Goal: Use online tool/utility: Utilize a website feature to perform a specific function

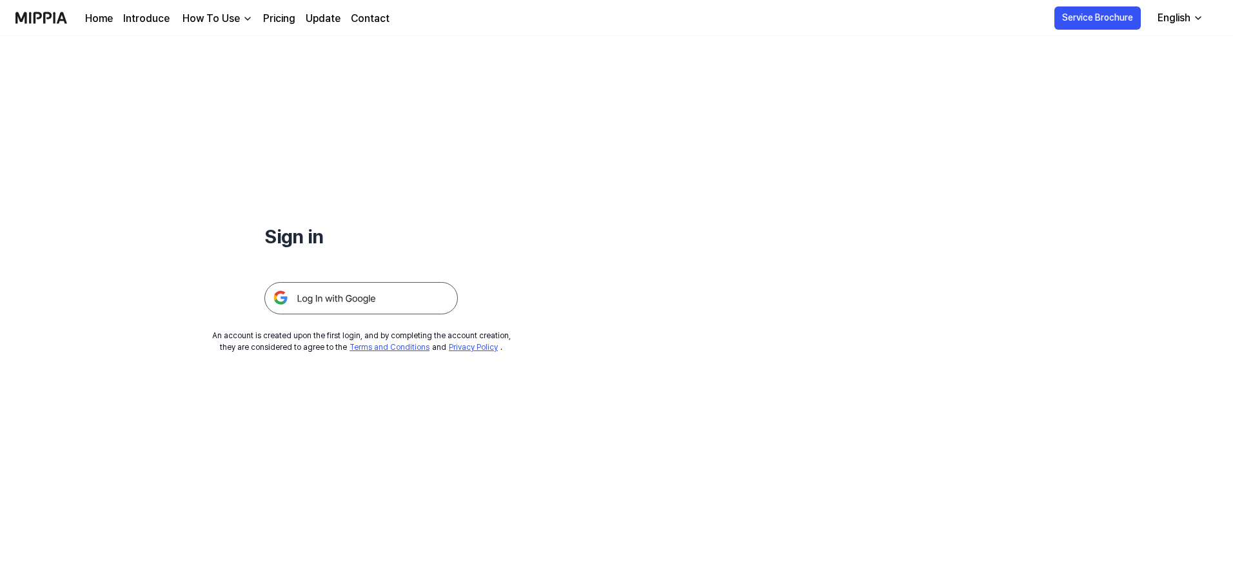
click at [330, 288] on img at bounding box center [361, 298] width 194 height 32
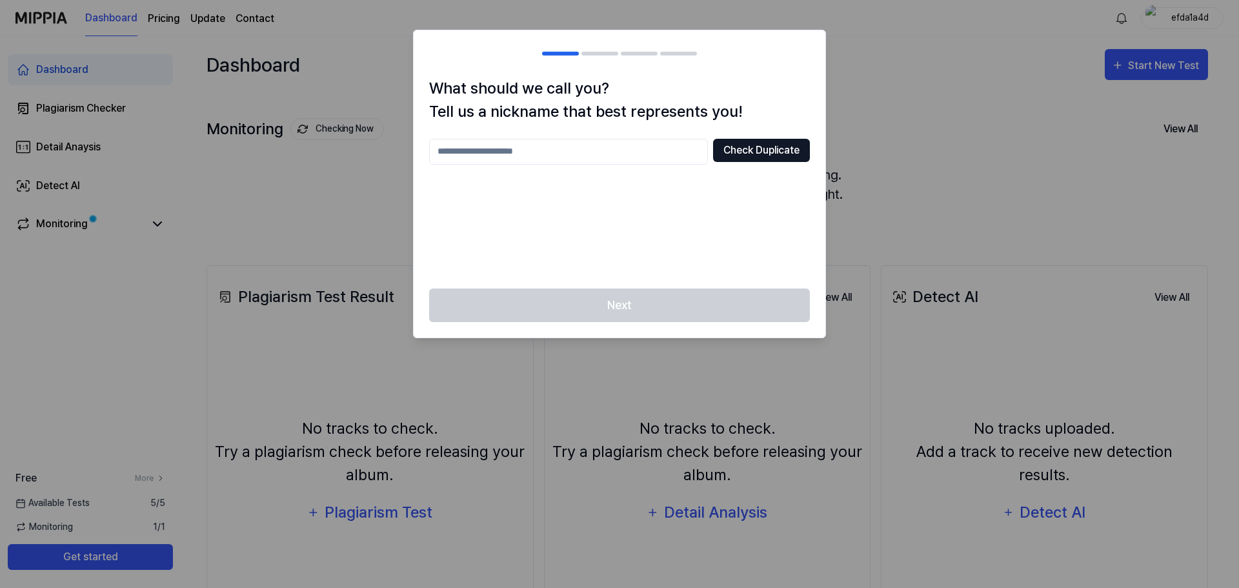
click at [758, 146] on button "Check Duplicate" at bounding box center [761, 150] width 97 height 23
click at [644, 161] on input "text" at bounding box center [568, 152] width 279 height 26
click at [768, 168] on div "*** Check Duplicate" at bounding box center [619, 206] width 381 height 134
click at [757, 159] on button "Check Duplicate" at bounding box center [761, 150] width 97 height 23
click at [632, 149] on input "***" at bounding box center [568, 152] width 279 height 26
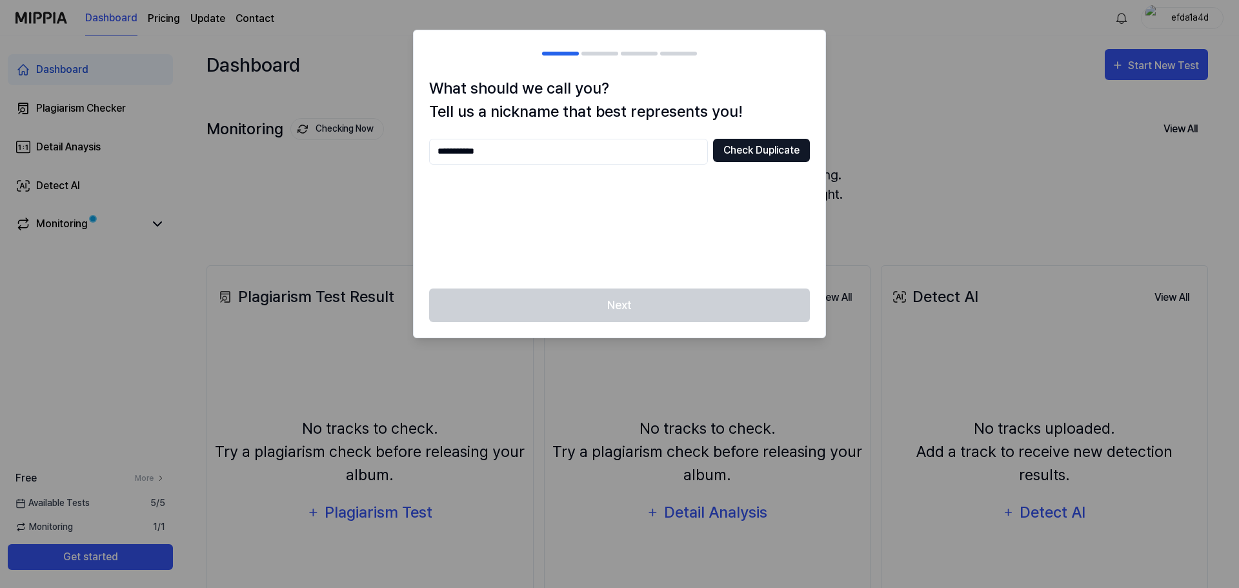
type input "**********"
click at [743, 159] on button "Check Duplicate" at bounding box center [761, 150] width 97 height 23
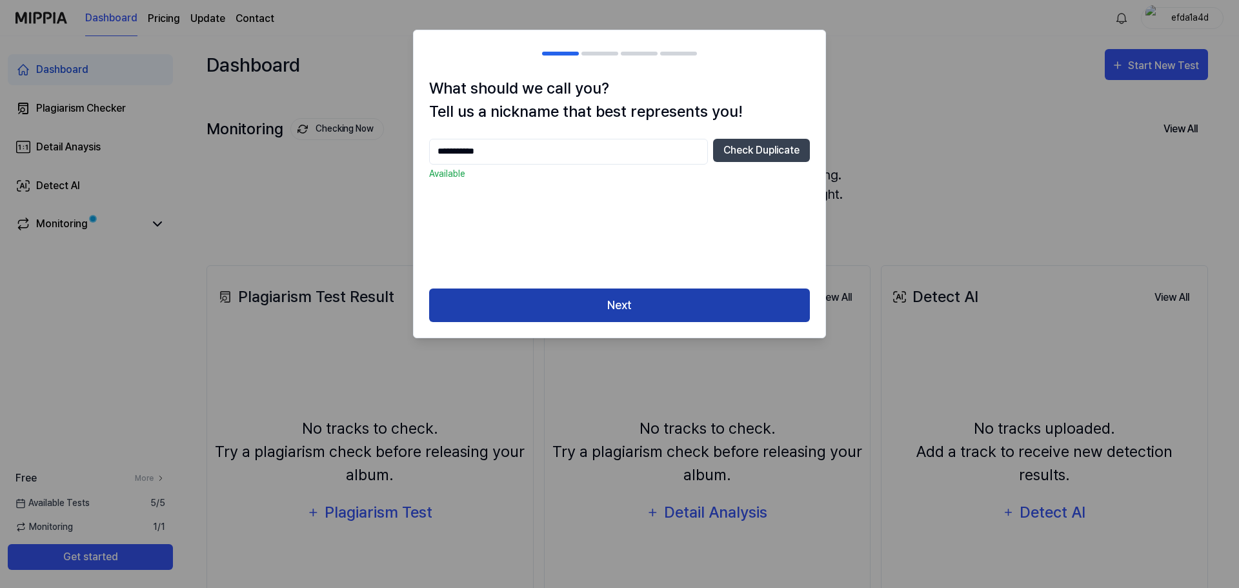
click at [701, 301] on button "Next" at bounding box center [619, 305] width 381 height 34
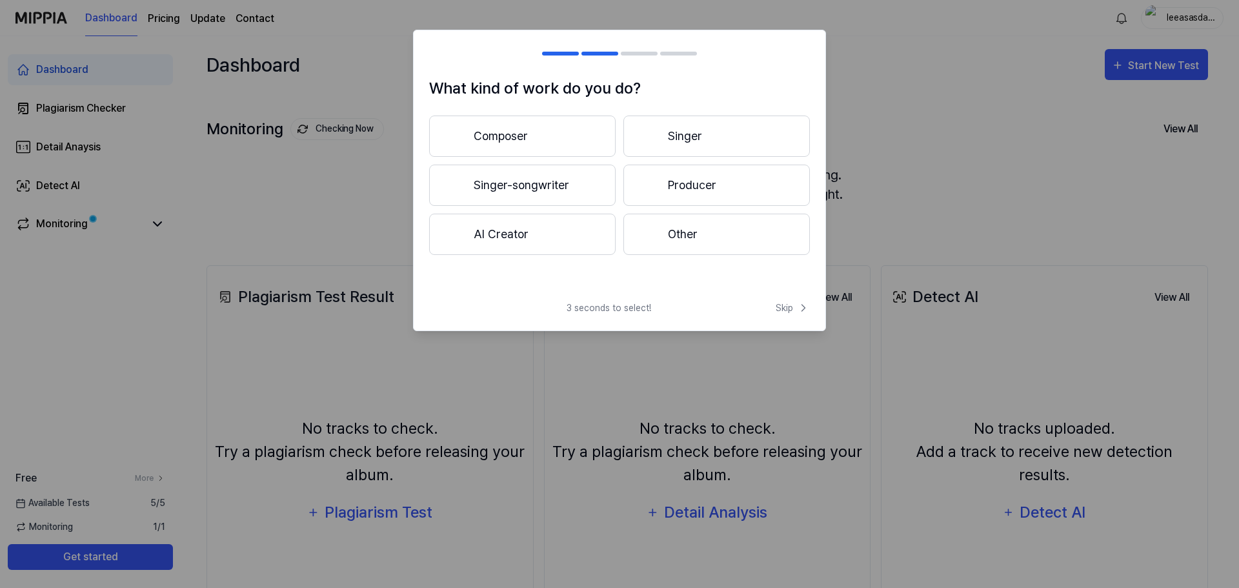
click at [555, 145] on button "Composer" at bounding box center [522, 135] width 186 height 41
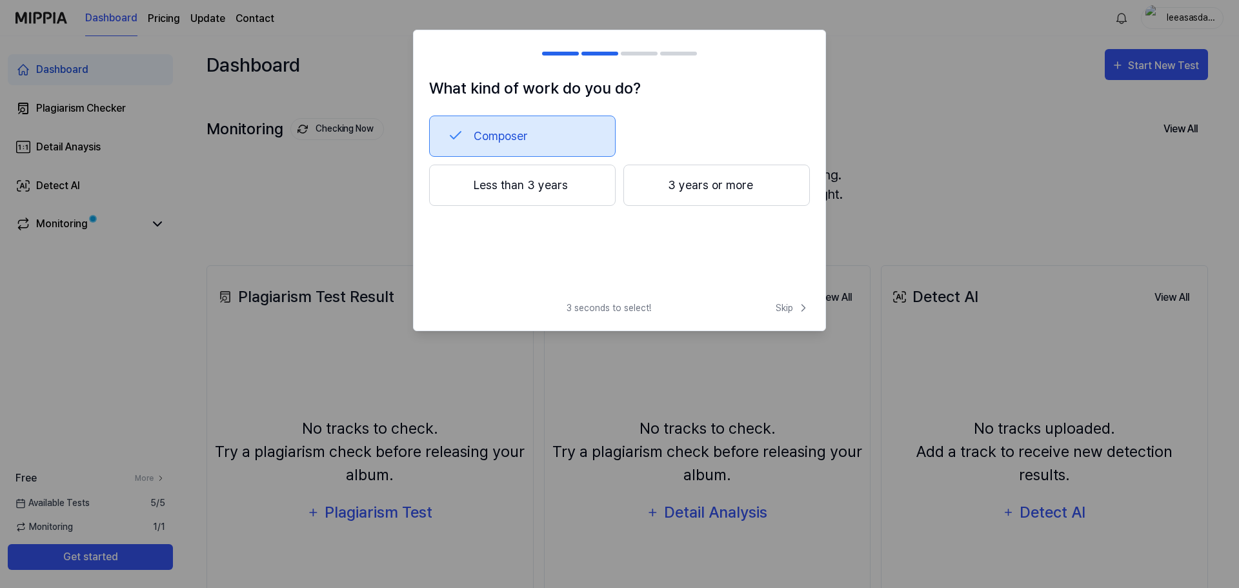
click at [539, 189] on button "Less than 3 years" at bounding box center [522, 185] width 186 height 41
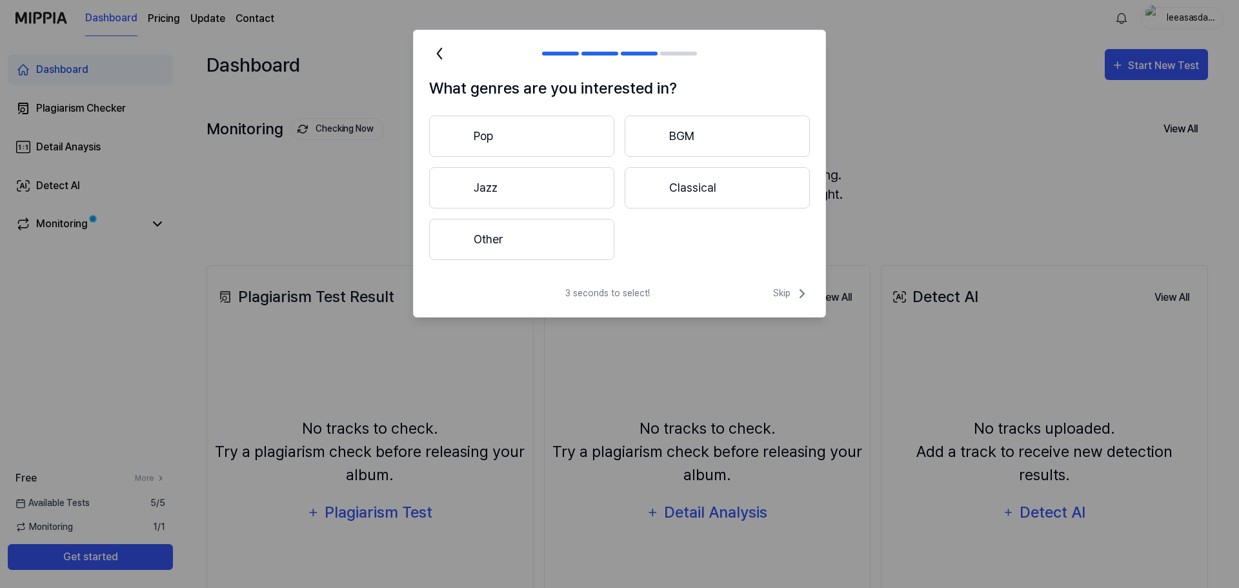
click at [535, 150] on button "Pop" at bounding box center [521, 135] width 185 height 41
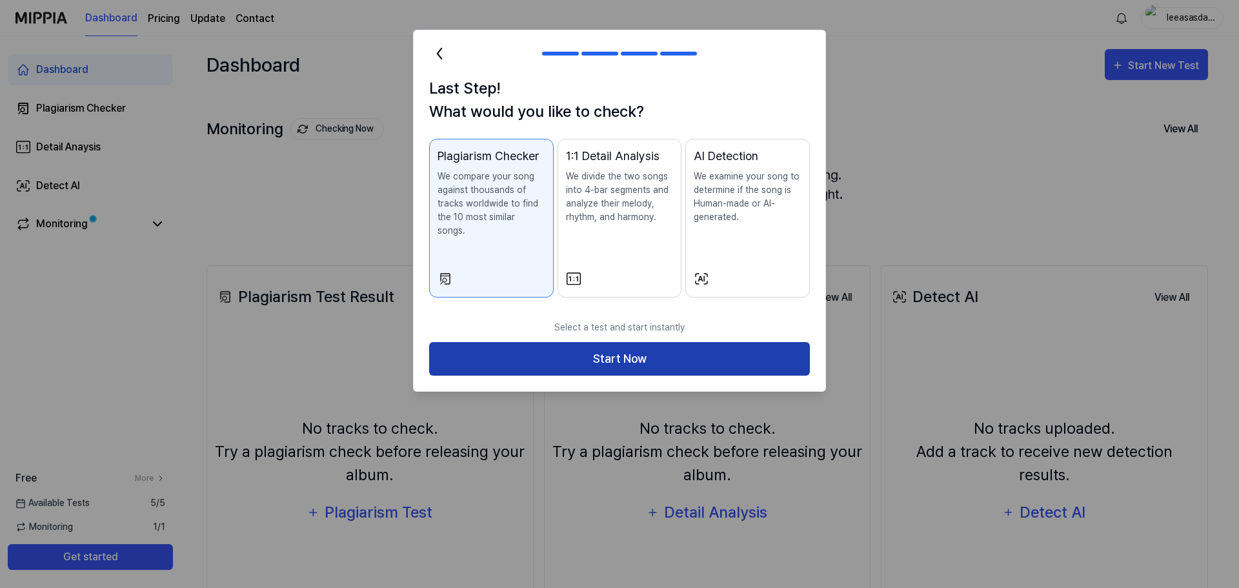
click at [578, 342] on button "Start Now" at bounding box center [619, 359] width 381 height 34
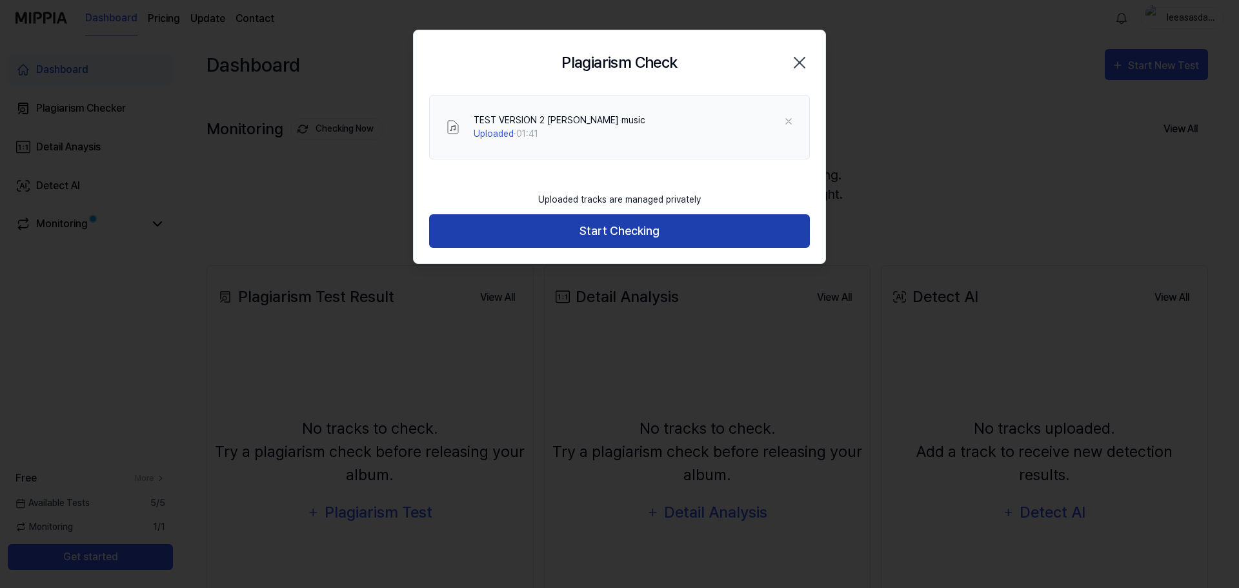
click at [701, 232] on button "Start Checking" at bounding box center [619, 231] width 381 height 34
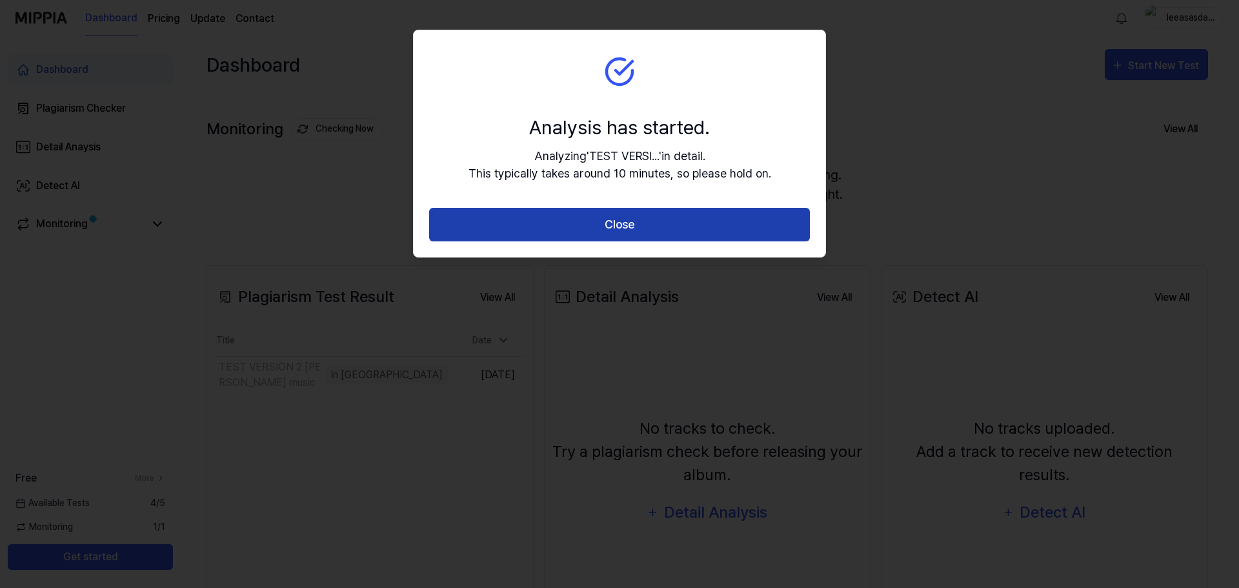
click at [719, 235] on button "Close" at bounding box center [619, 225] width 381 height 34
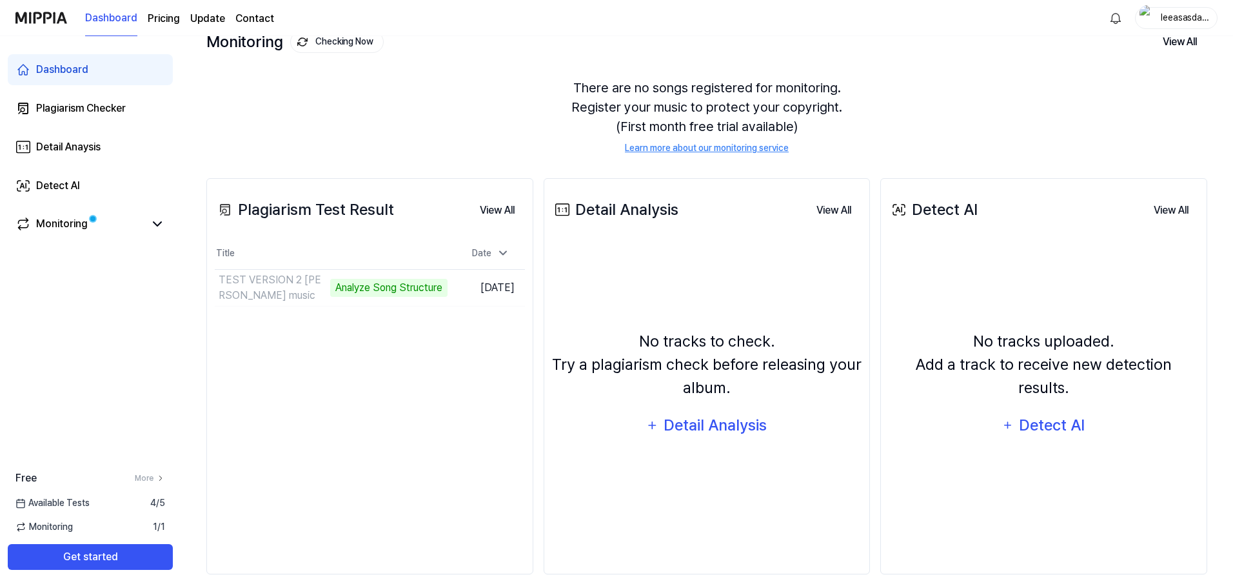
scroll to position [99, 0]
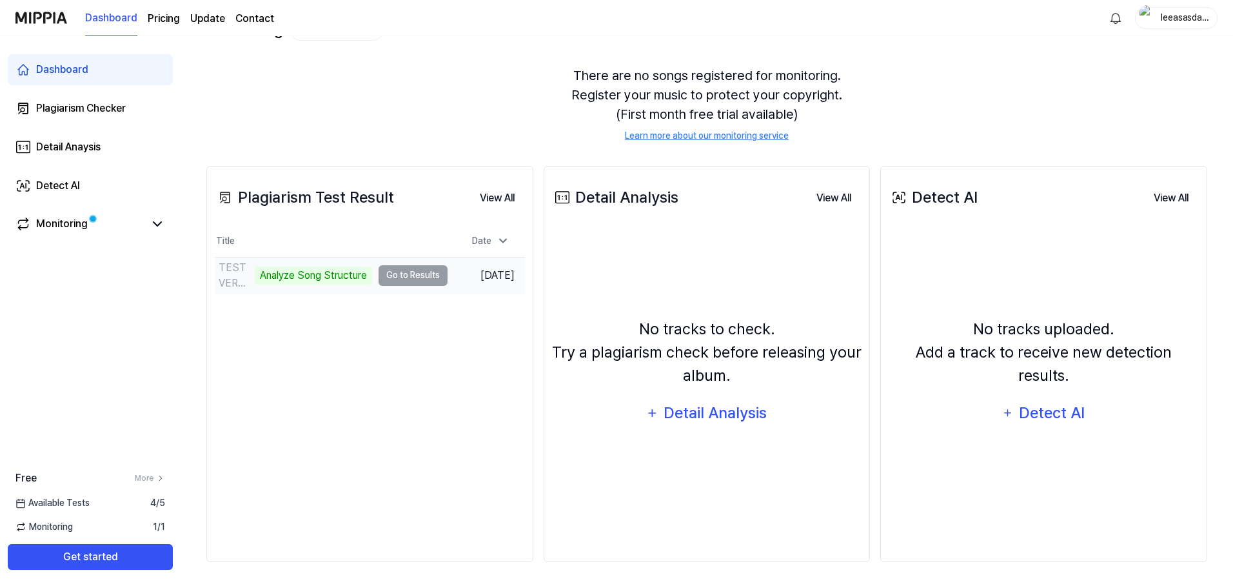
click at [395, 274] on td "TEST VERSION 2 [PERSON_NAME] music Analyze Song Structure Go to Results" at bounding box center [331, 275] width 233 height 36
click at [121, 223] on link "Monitoring" at bounding box center [79, 223] width 129 height 15
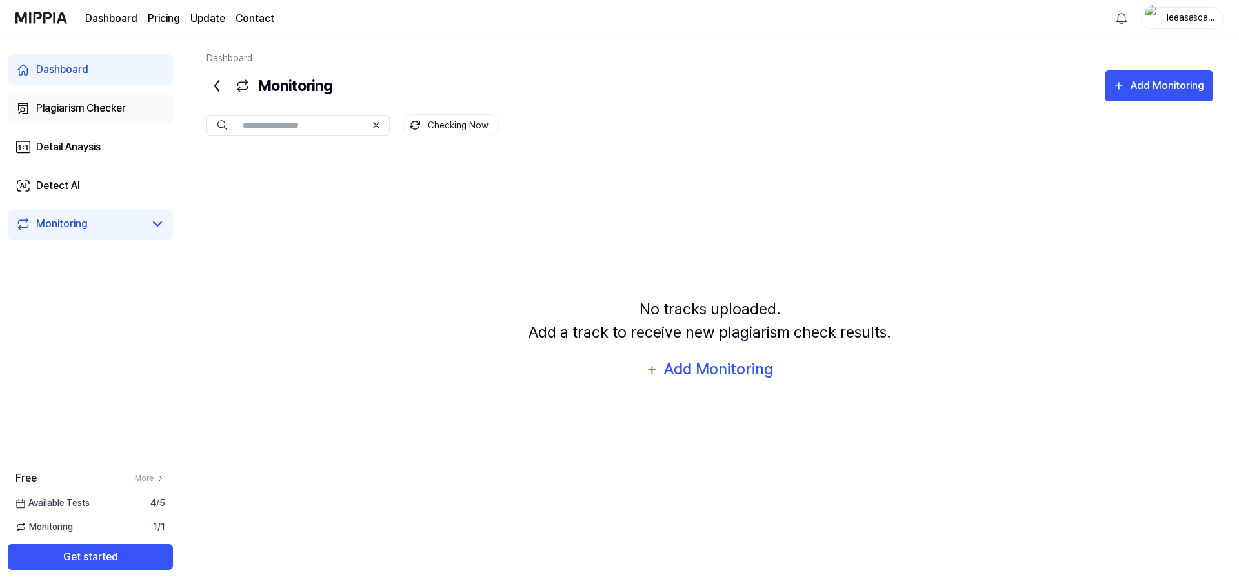
click at [95, 102] on div "Plagiarism Checker" at bounding box center [81, 108] width 90 height 15
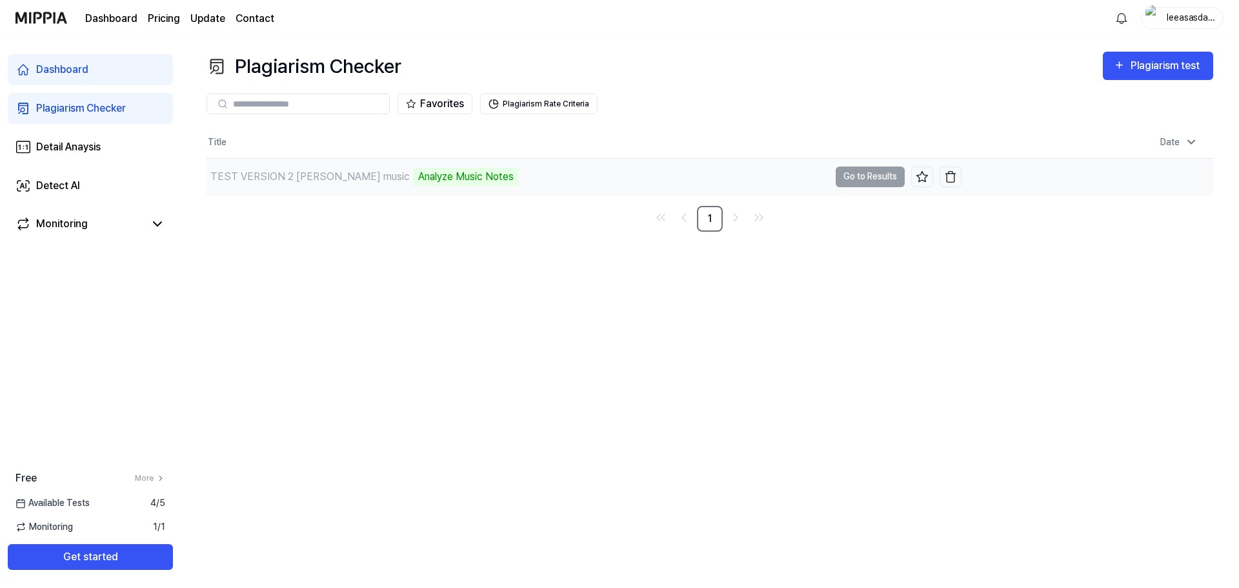
click at [847, 177] on td "TEST VERSION 2 [PERSON_NAME] music Analyze Music Notes Go to Results" at bounding box center [583, 177] width 755 height 36
click at [868, 178] on button "Go to Results" at bounding box center [869, 176] width 69 height 21
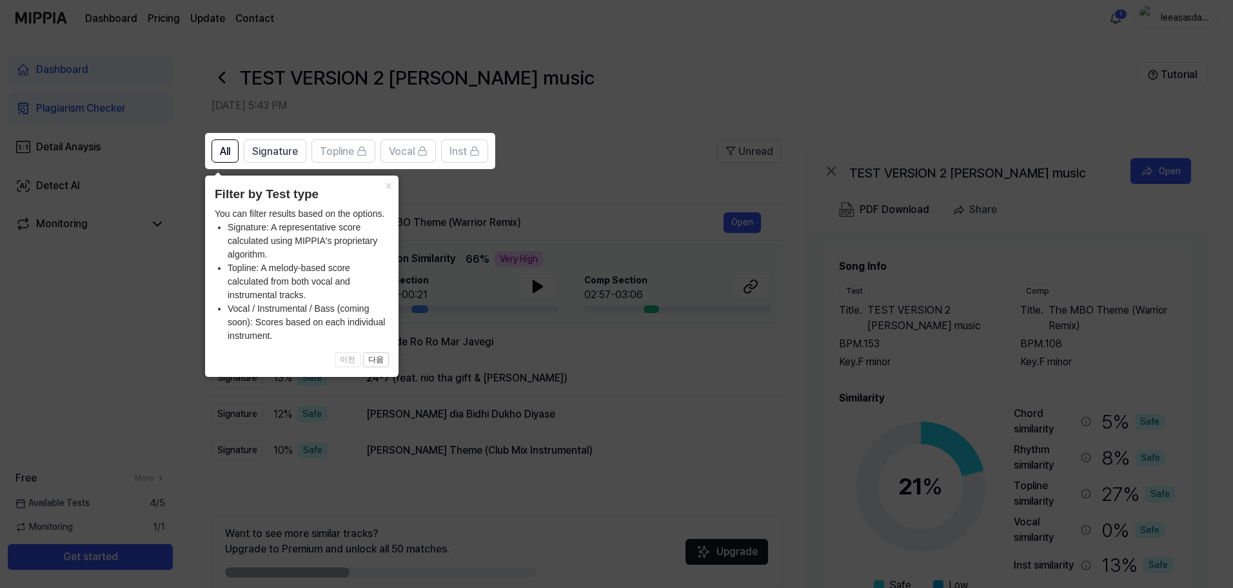
click at [689, 192] on icon at bounding box center [619, 294] width 1239 height 588
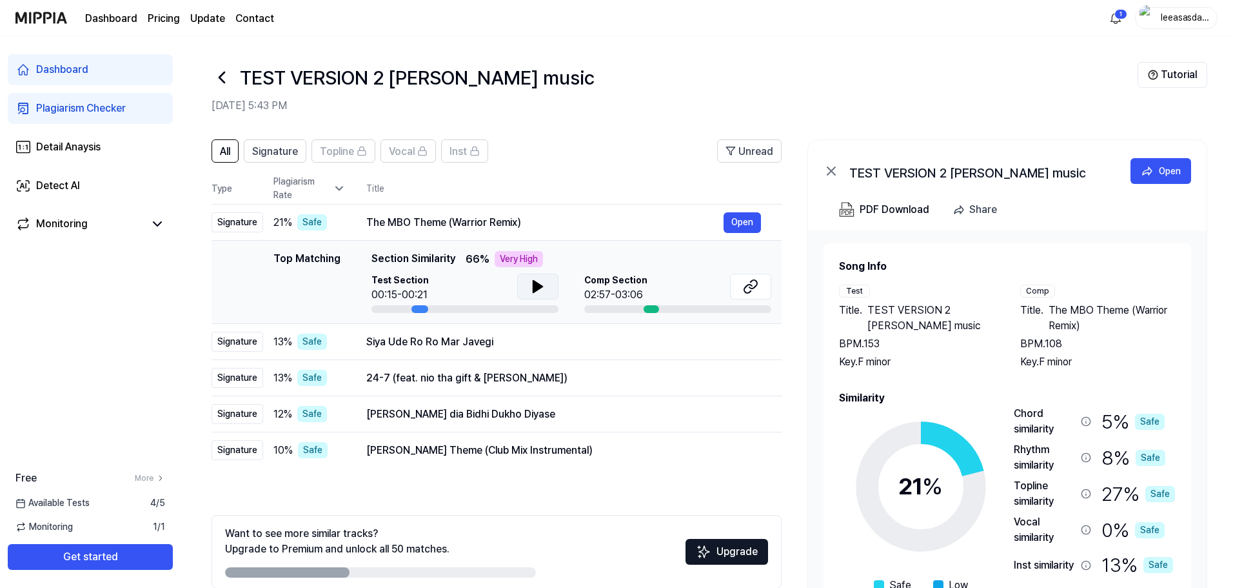
click at [532, 283] on icon at bounding box center [537, 286] width 15 height 15
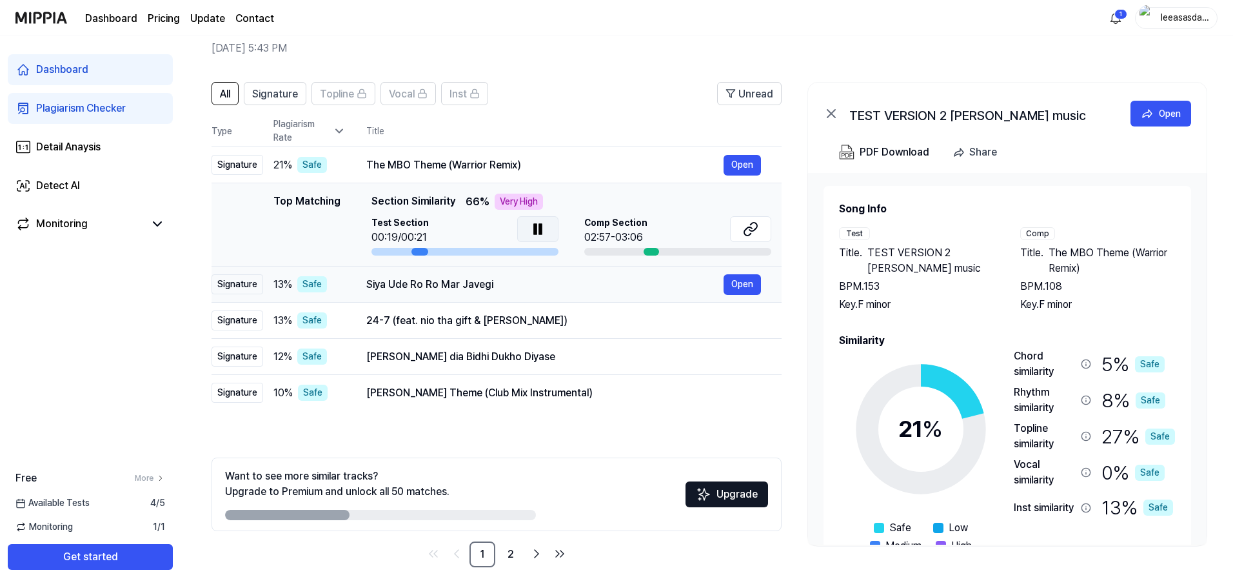
scroll to position [63, 0]
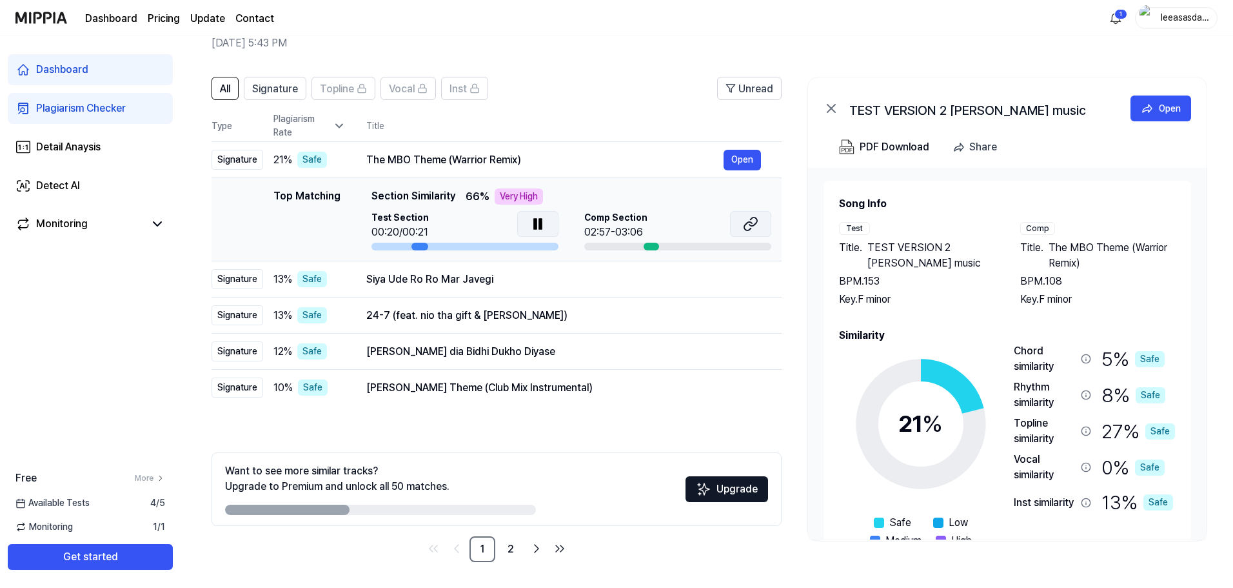
click at [748, 227] on icon at bounding box center [750, 223] width 15 height 15
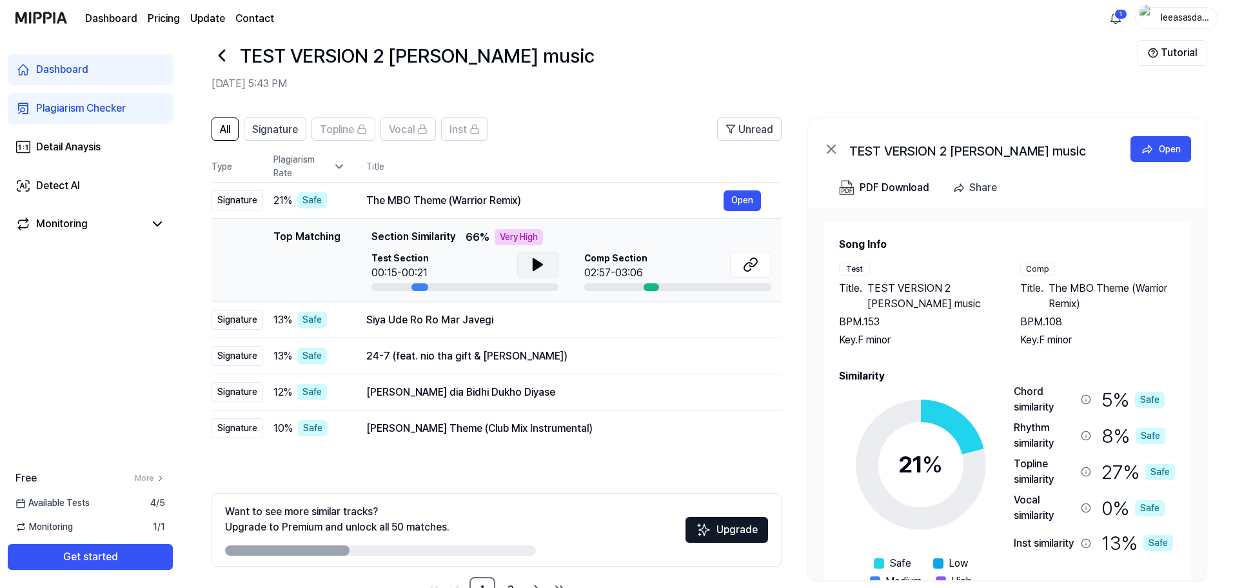
scroll to position [0, 0]
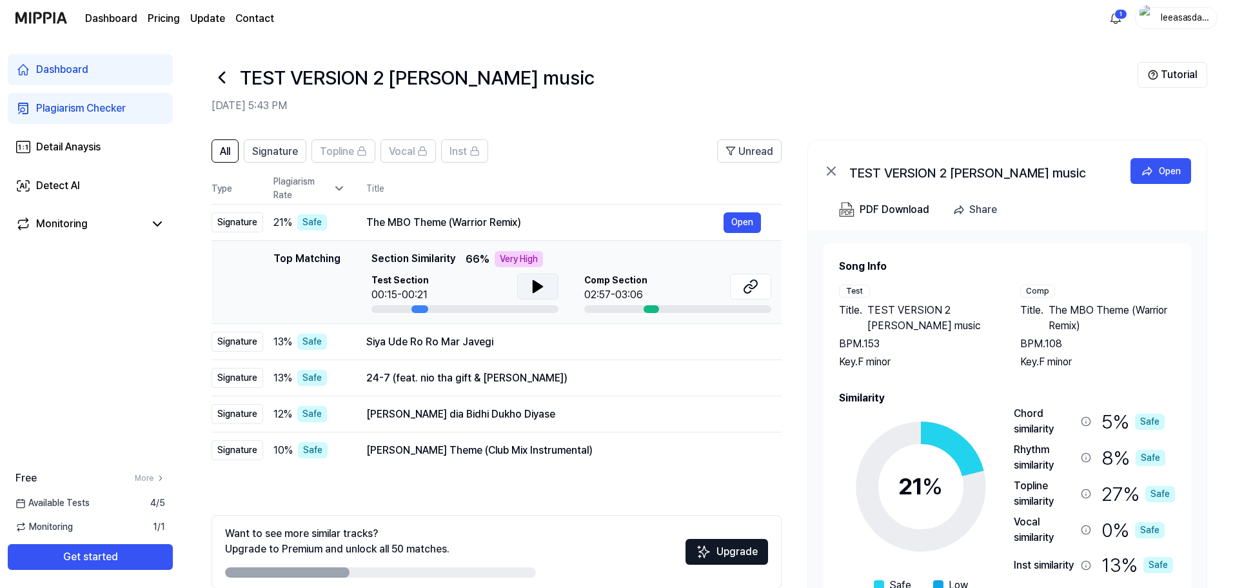
click at [530, 279] on icon at bounding box center [537, 286] width 15 height 15
